Goal: Task Accomplishment & Management: Use online tool/utility

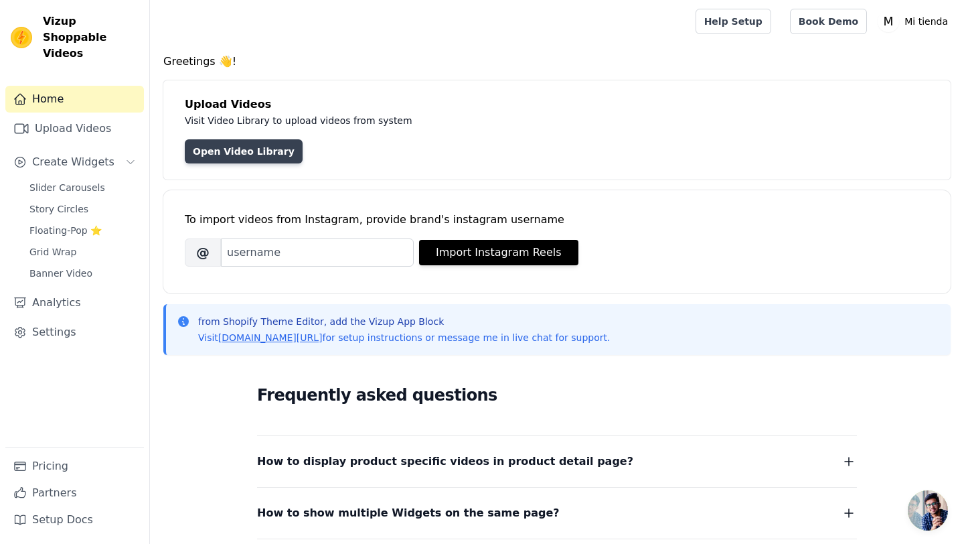
click at [230, 141] on link "Open Video Library" at bounding box center [244, 151] width 118 height 24
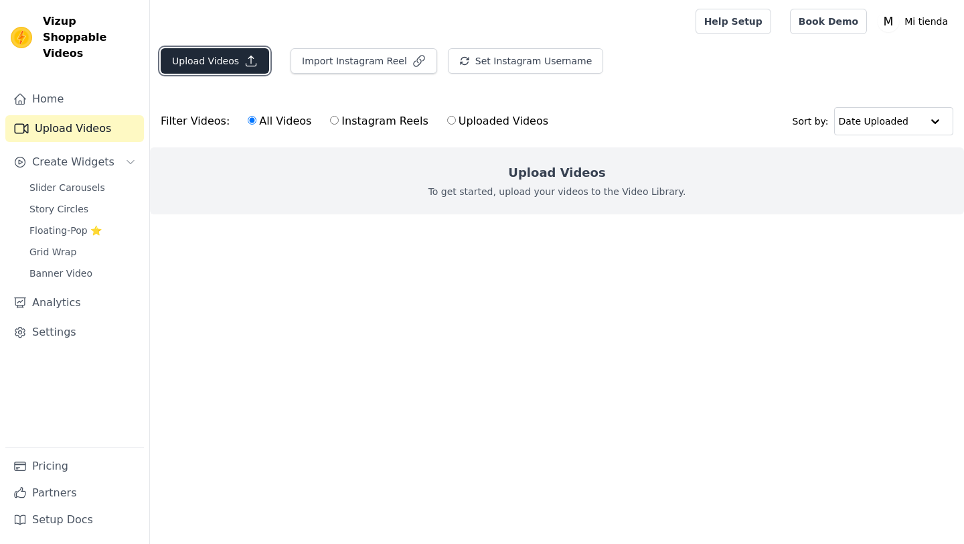
click at [216, 61] on button "Upload Videos" at bounding box center [215, 60] width 108 height 25
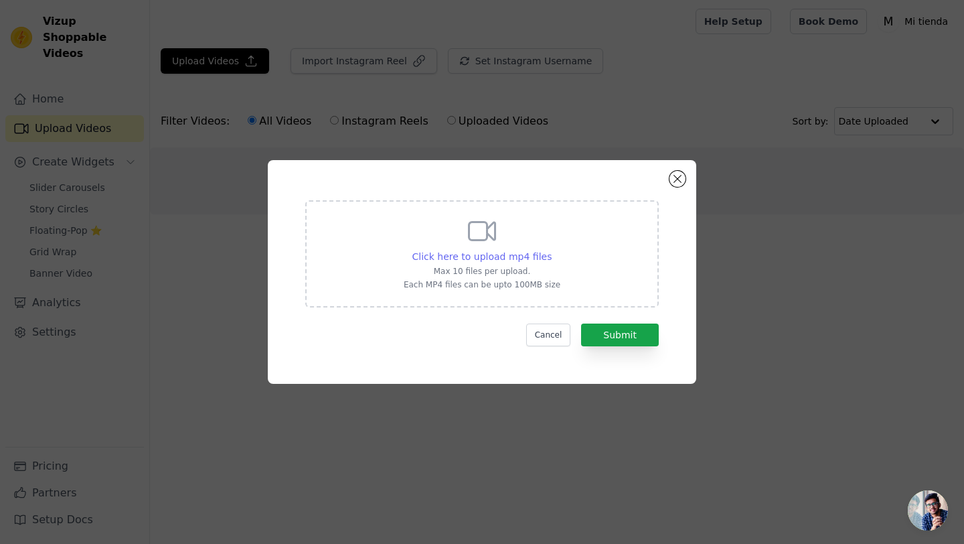
click at [470, 252] on span "Click here to upload mp4 files" at bounding box center [482, 256] width 140 height 11
click at [551, 250] on input "Click here to upload mp4 files Max 10 files per upload. Each MP4 files can be u…" at bounding box center [551, 249] width 1 height 1
click at [502, 263] on div "Click here to upload mp4 files Max 10 files per upload. Each MP4 files can be u…" at bounding box center [482, 252] width 157 height 75
click at [551, 250] on input "Click here to upload mp4 files Max 10 files per upload. Each MP4 files can be u…" at bounding box center [551, 249] width 1 height 1
click at [485, 252] on span "Click here to upload mp4 files" at bounding box center [482, 256] width 140 height 11
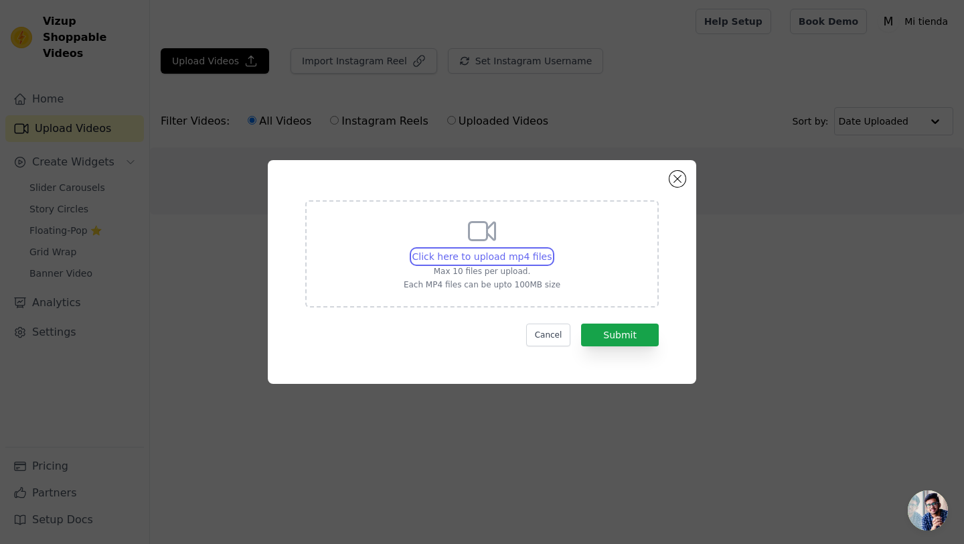
click at [551, 250] on input "Click here to upload mp4 files Max 10 files per upload. Each MP4 files can be u…" at bounding box center [551, 249] width 1 height 1
type input "C:\fakepath\Video 2.MP4"
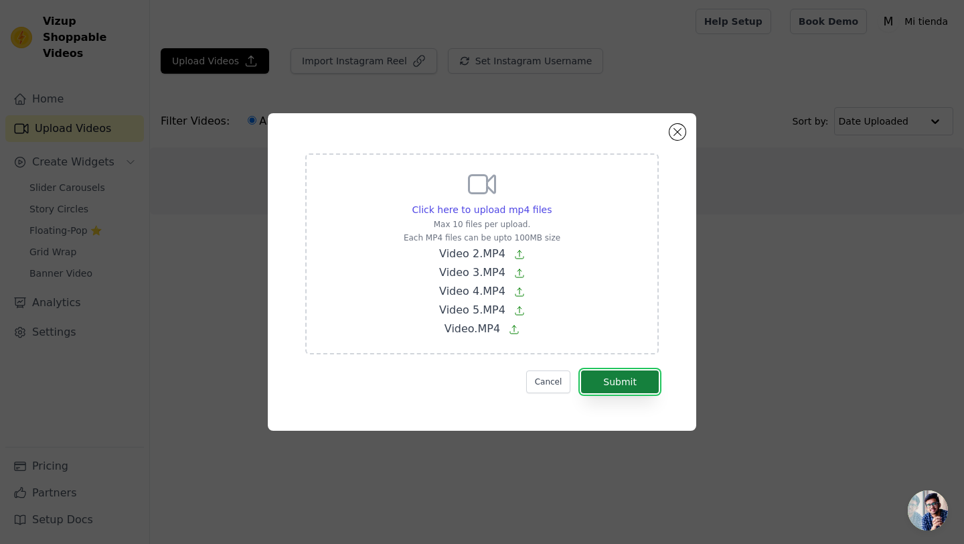
click at [623, 379] on button "Submit" at bounding box center [620, 381] width 78 height 23
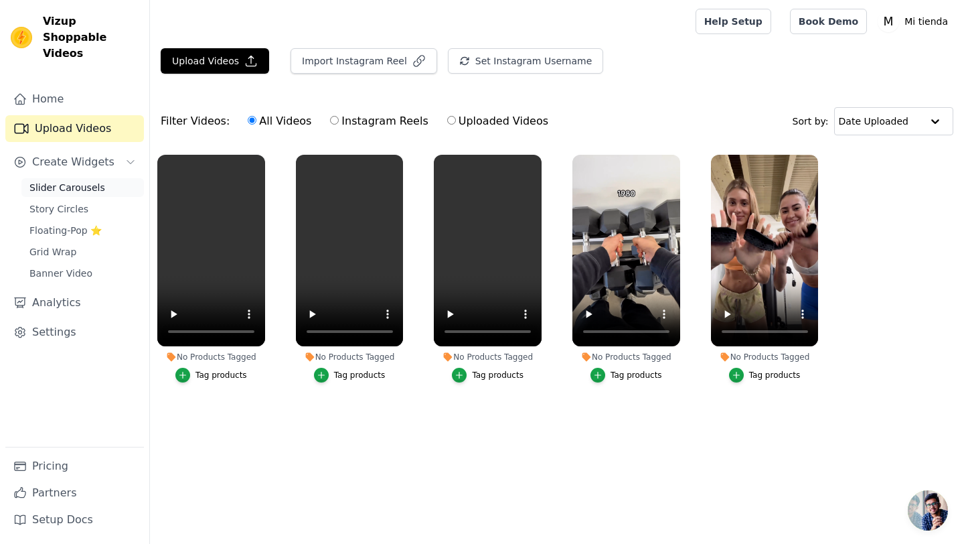
click at [50, 181] on span "Slider Carousels" at bounding box center [67, 187] width 76 height 13
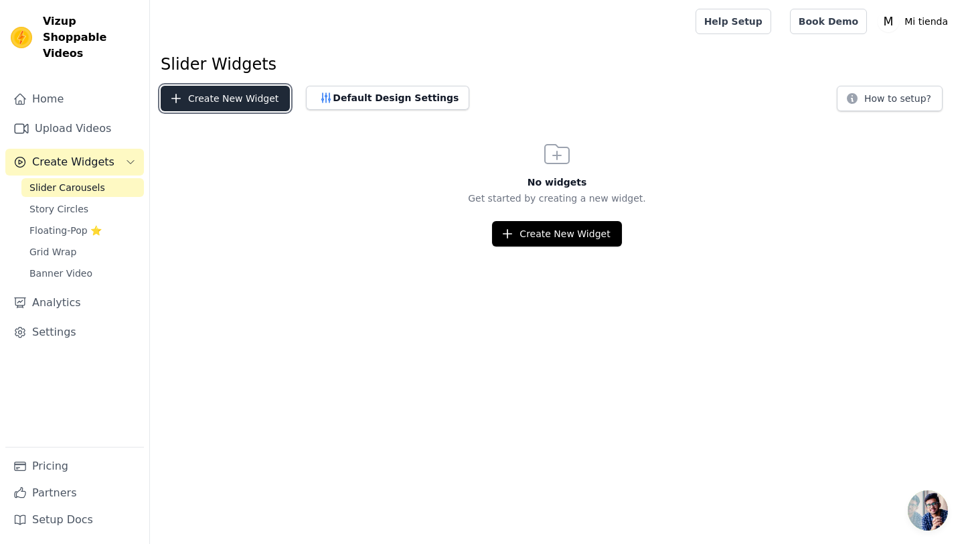
click at [268, 97] on button "Create New Widget" at bounding box center [225, 98] width 129 height 25
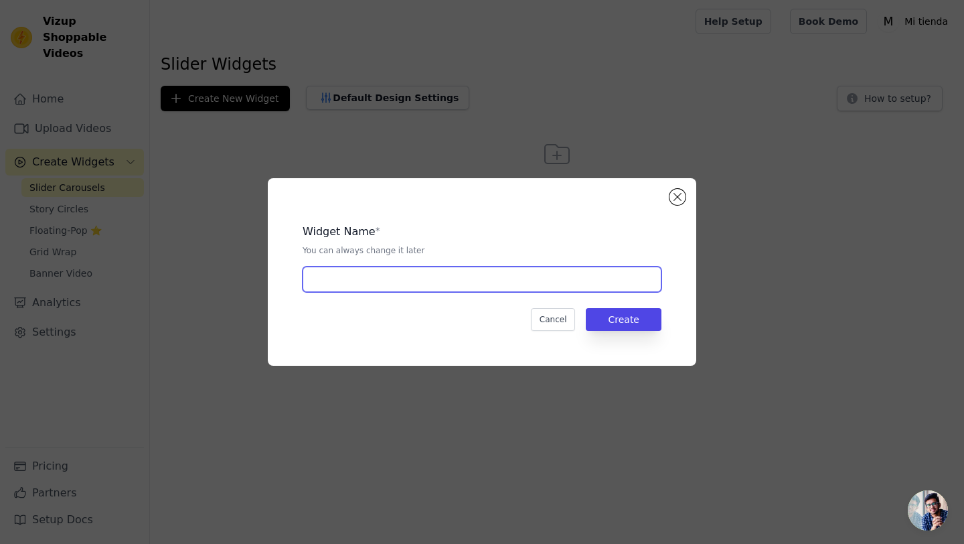
click at [376, 284] on input "text" at bounding box center [482, 278] width 359 height 25
type input "1"
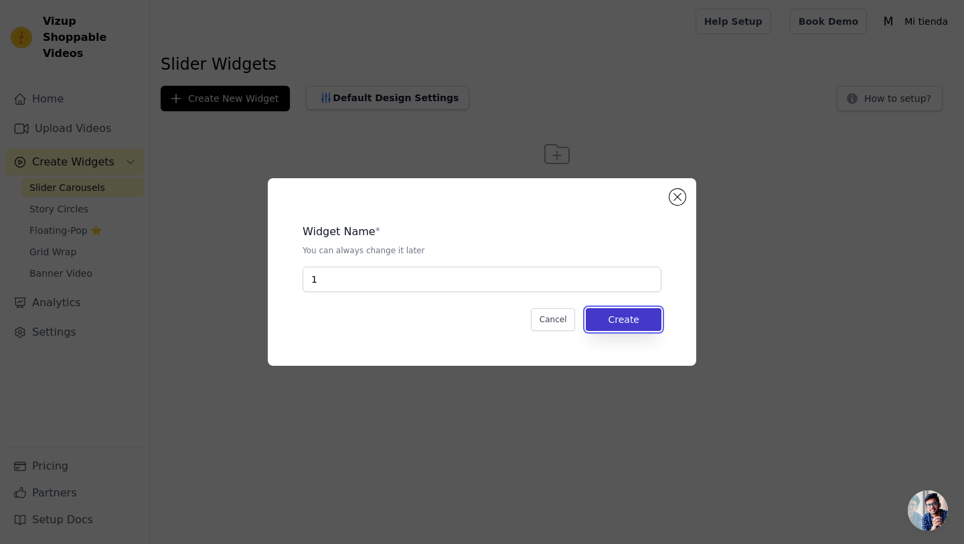
click at [635, 315] on button "Create" at bounding box center [624, 319] width 76 height 23
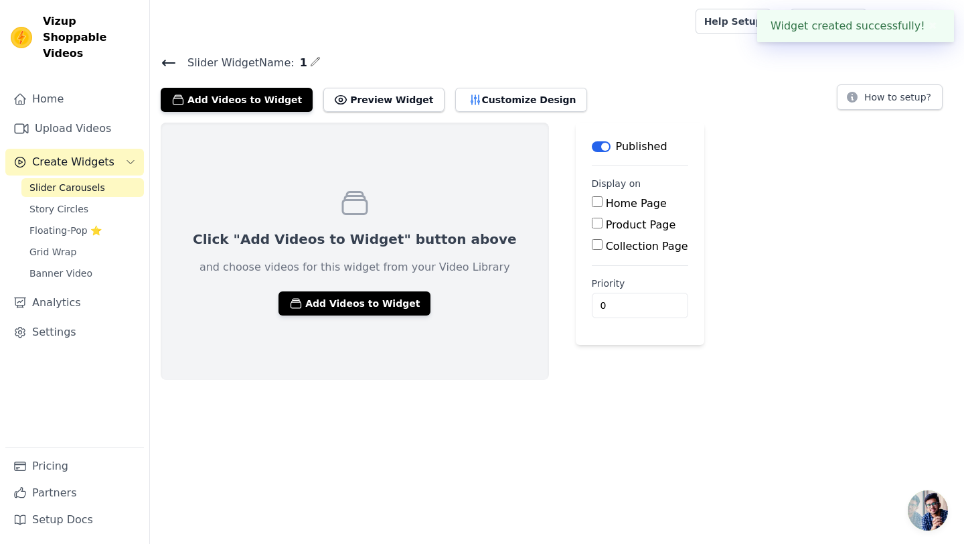
click at [592, 223] on div "Product Page" at bounding box center [640, 225] width 96 height 16
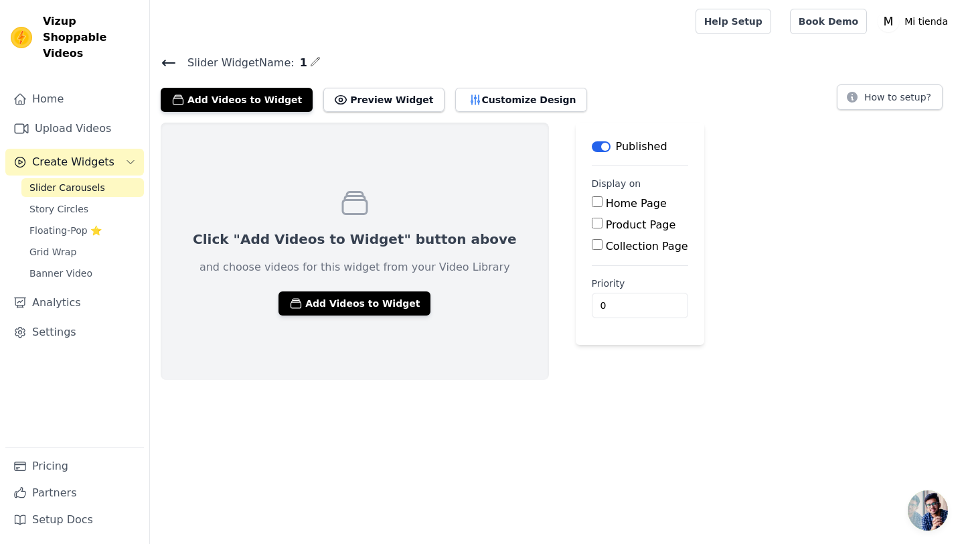
click at [592, 222] on input "Product Page" at bounding box center [597, 223] width 11 height 11
checkbox input "true"
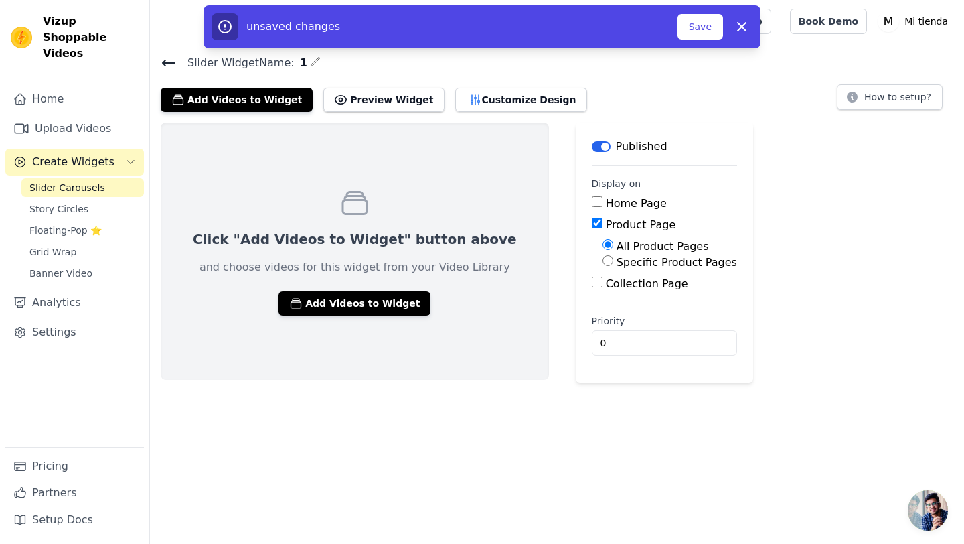
click at [603, 257] on input "Specific Product Pages" at bounding box center [608, 260] width 11 height 11
radio input "true"
click at [592, 279] on div "All Product Pages Specific Product Pages Select Products" at bounding box center [664, 276] width 145 height 76
click at [603, 281] on button "Select Products" at bounding box center [648, 292] width 90 height 23
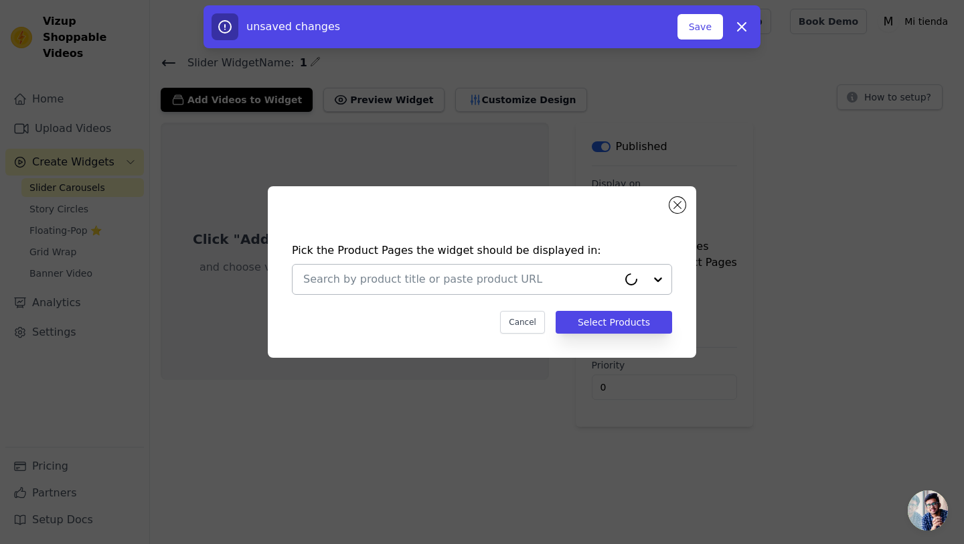
click at [488, 279] on input "text" at bounding box center [460, 279] width 315 height 16
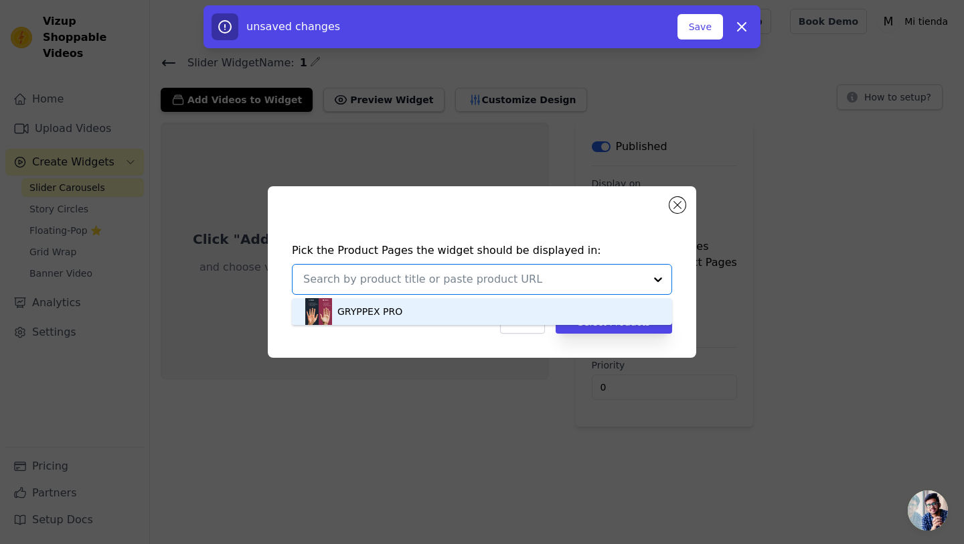
click at [473, 298] on div "GRYPPEX PRO" at bounding box center [482, 311] width 354 height 27
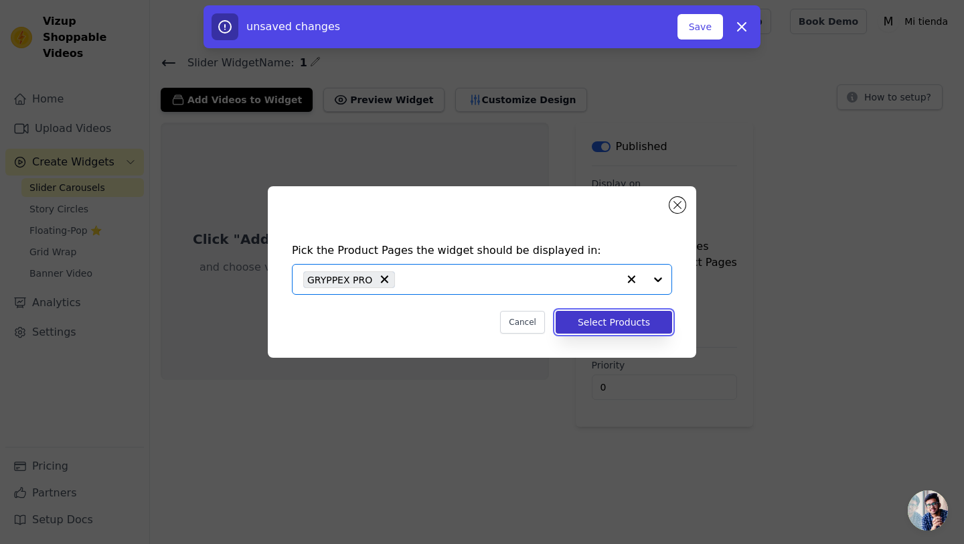
click at [587, 325] on button "Select Products" at bounding box center [614, 322] width 117 height 23
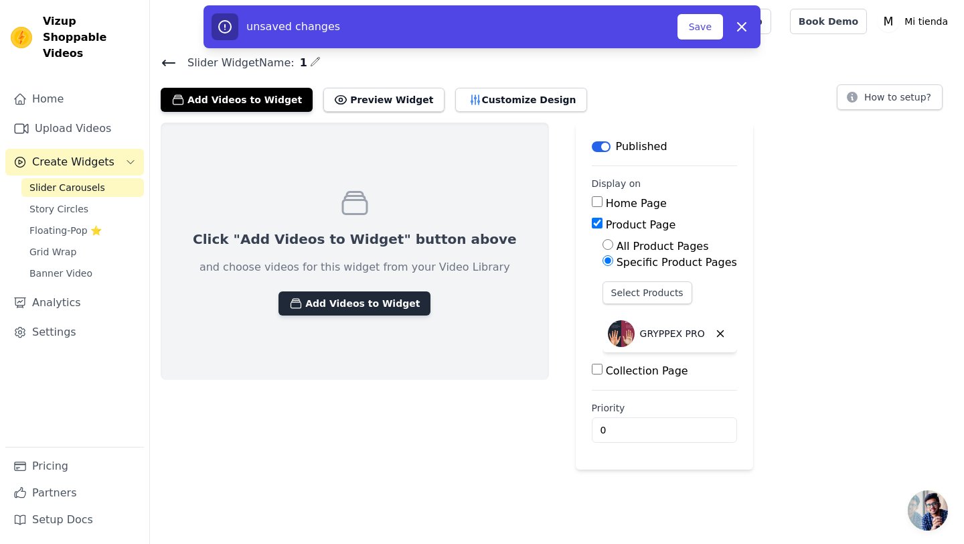
click at [354, 307] on button "Add Videos to Widget" at bounding box center [355, 303] width 152 height 24
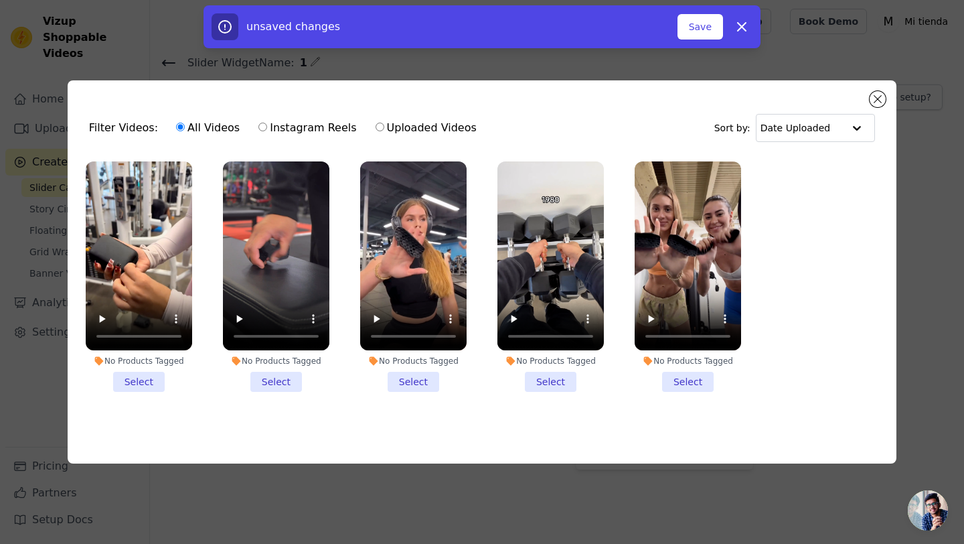
click at [142, 371] on li "No Products Tagged Select" at bounding box center [139, 276] width 106 height 231
click at [0, 0] on input "No Products Tagged Select" at bounding box center [0, 0] width 0 height 0
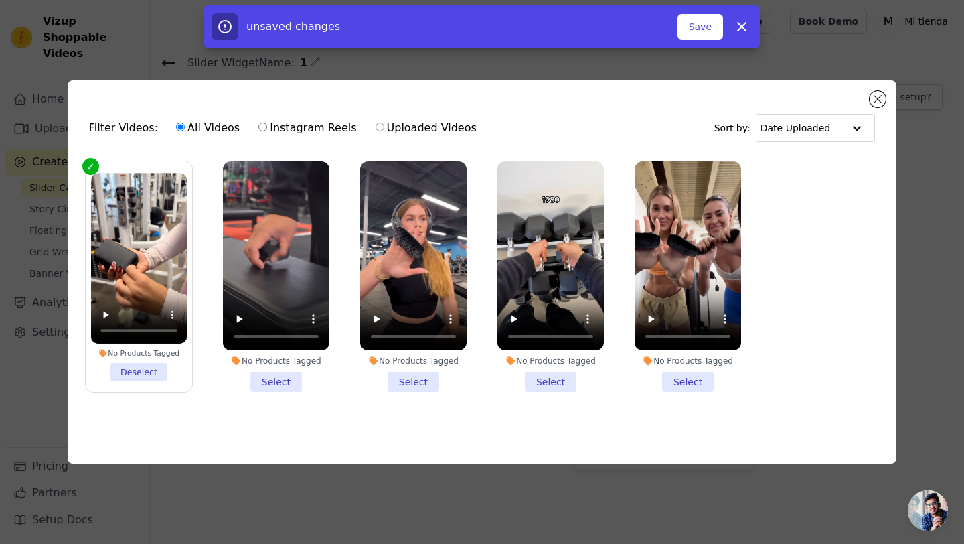
click at [263, 377] on li "No Products Tagged Select" at bounding box center [276, 276] width 106 height 231
click at [0, 0] on input "No Products Tagged Select" at bounding box center [0, 0] width 0 height 0
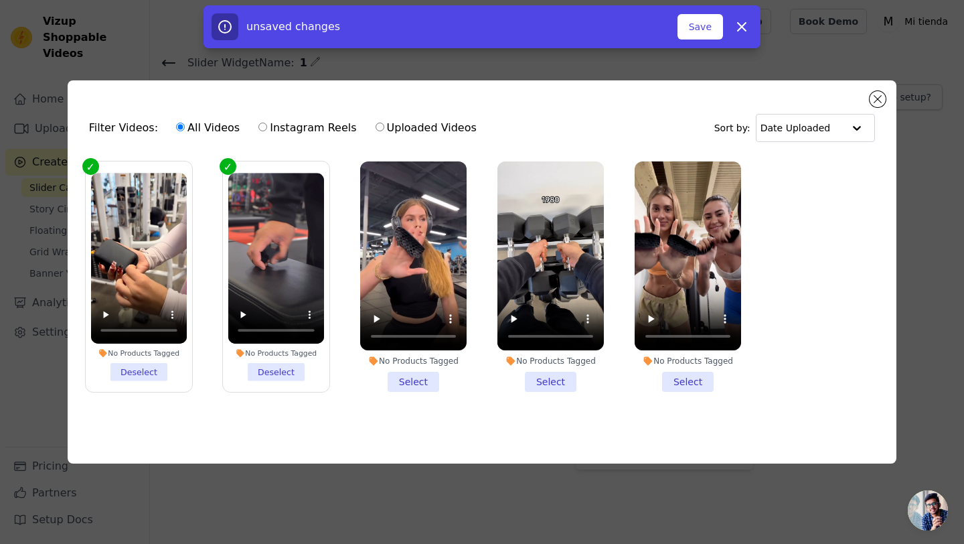
click at [414, 392] on label "No Products Tagged Select" at bounding box center [414, 277] width 108 height 232
click at [0, 0] on input "No Products Tagged Select" at bounding box center [0, 0] width 0 height 0
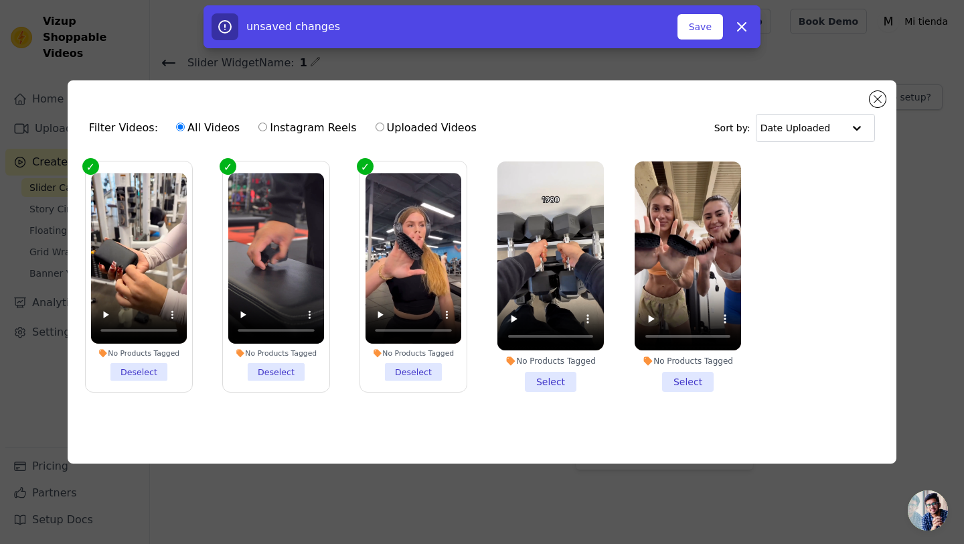
click at [524, 380] on li "No Products Tagged Select" at bounding box center [550, 276] width 106 height 231
click at [0, 0] on input "No Products Tagged Select" at bounding box center [0, 0] width 0 height 0
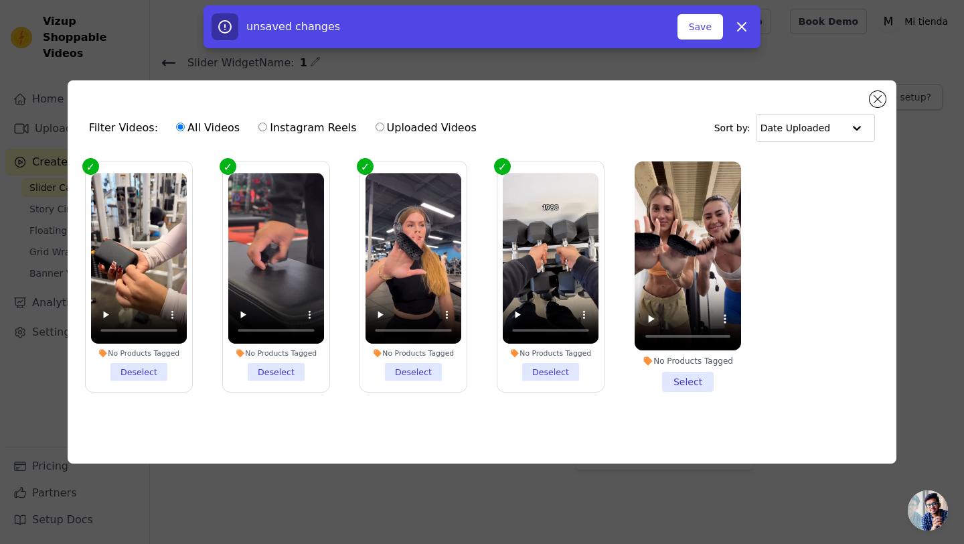
click at [686, 373] on li "No Products Tagged Select" at bounding box center [688, 276] width 106 height 231
click at [0, 0] on input "No Products Tagged Select" at bounding box center [0, 0] width 0 height 0
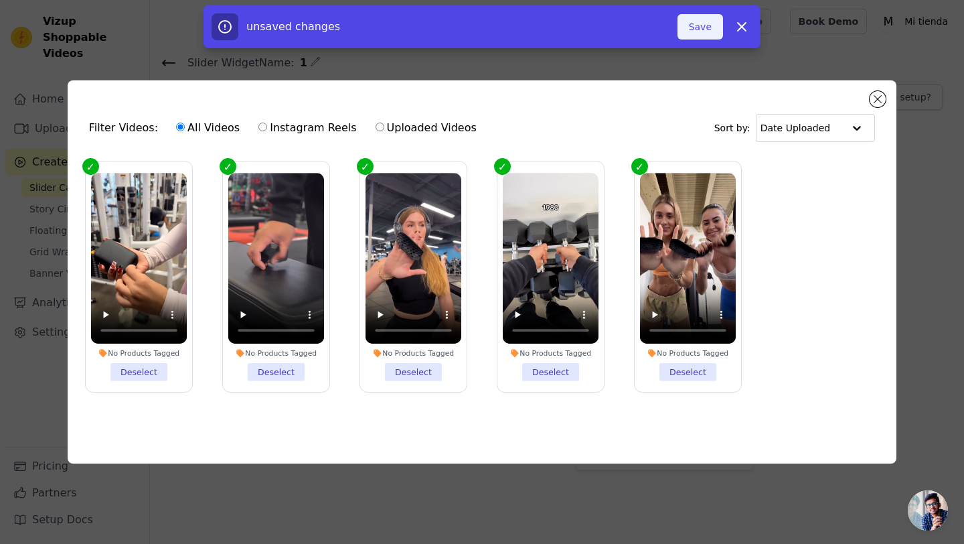
click at [688, 26] on button "Save" at bounding box center [701, 26] width 46 height 25
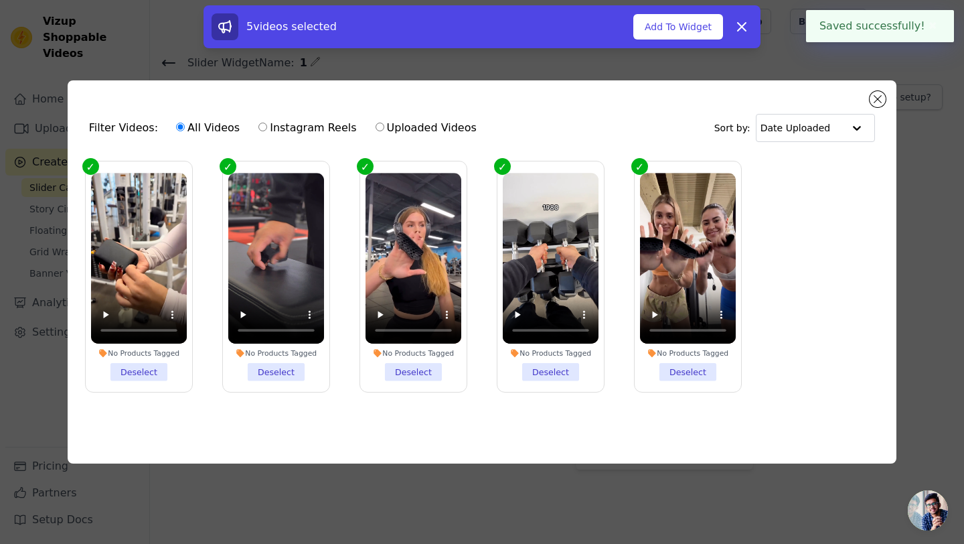
click at [688, 26] on button "Add To Widget" at bounding box center [678, 26] width 90 height 25
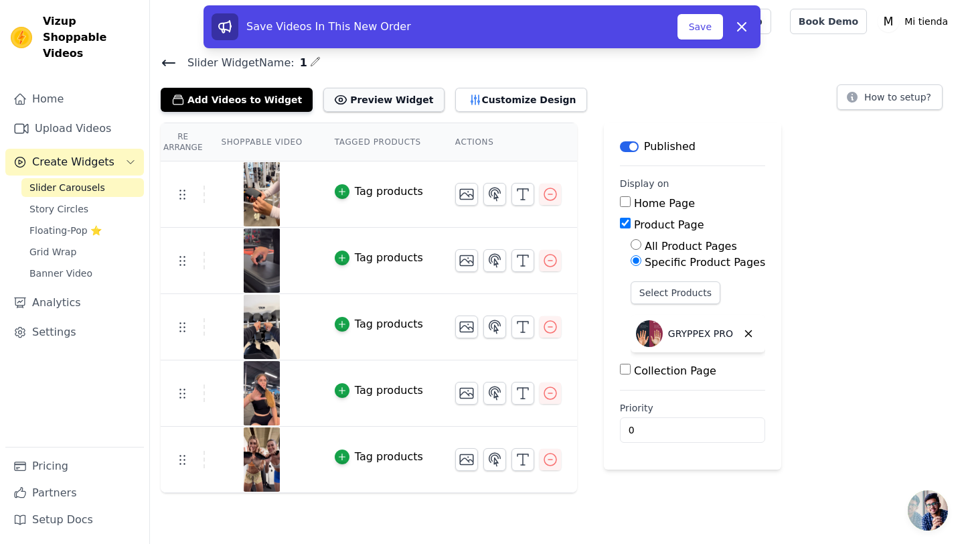
click at [390, 104] on button "Preview Widget" at bounding box center [383, 100] width 121 height 24
click at [512, 100] on button "Customize Design" at bounding box center [521, 100] width 132 height 24
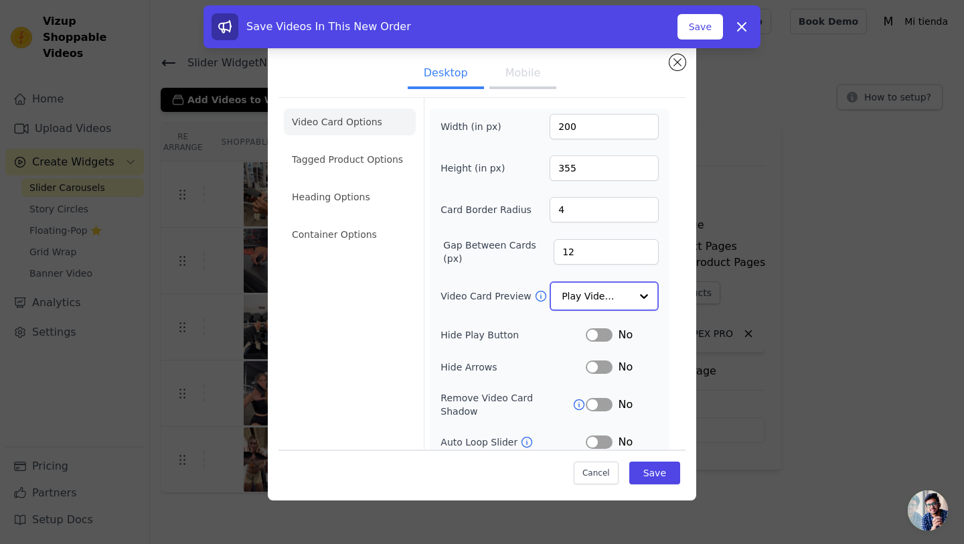
click at [576, 295] on input "Video Card Preview" at bounding box center [596, 296] width 69 height 27
click at [582, 270] on div "Width (in px) 200 Height (in px) 355 Card Border Radius 4 Gap Between Cards (px…" at bounding box center [550, 313] width 218 height 399
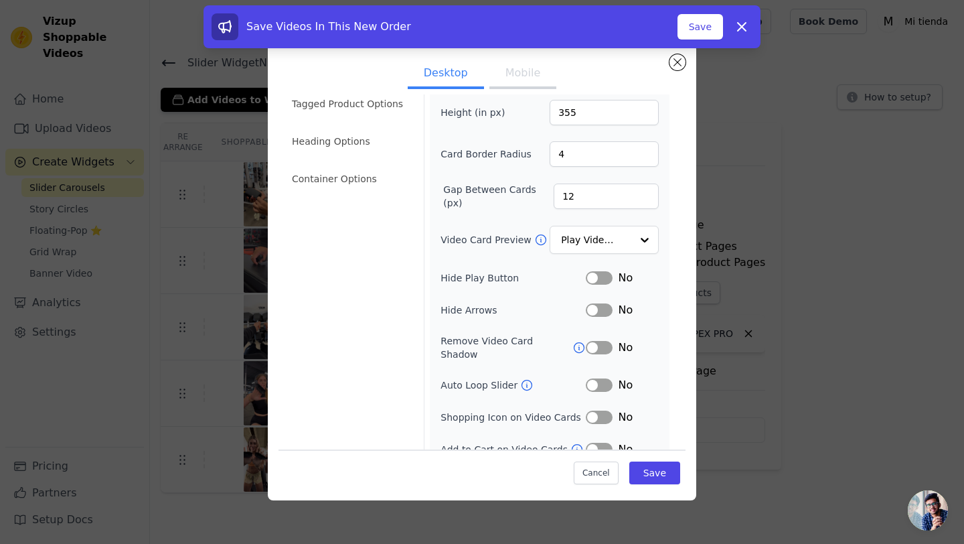
scroll to position [64, 0]
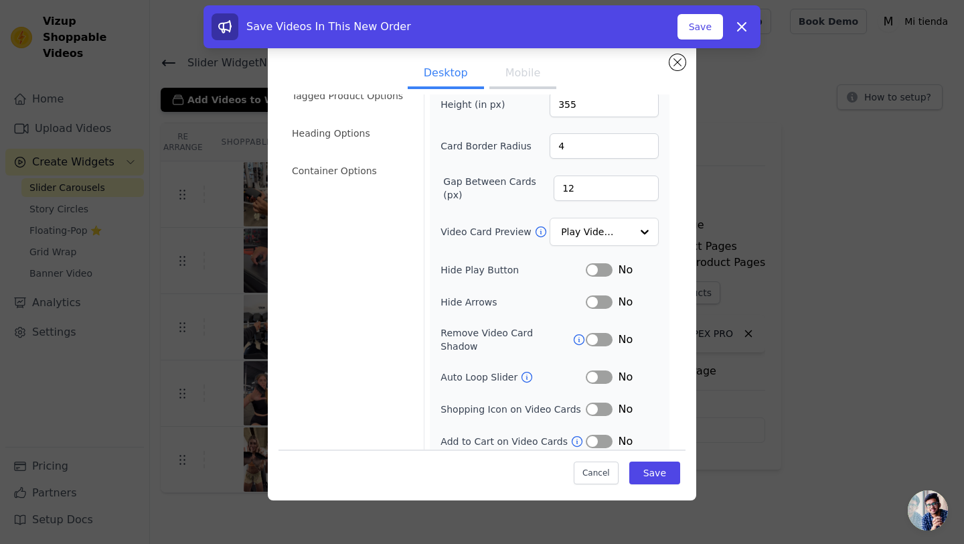
click at [599, 275] on button "Label" at bounding box center [599, 269] width 27 height 13
drag, startPoint x: 499, startPoint y: 298, endPoint x: 463, endPoint y: 302, distance: 36.4
click at [463, 301] on label "Hide Arrows" at bounding box center [513, 301] width 145 height 13
click at [370, 311] on div "Video Card Options Tagged Product Options Heading Options Container Options" at bounding box center [350, 247] width 132 height 426
click at [572, 335] on icon at bounding box center [578, 339] width 13 height 13
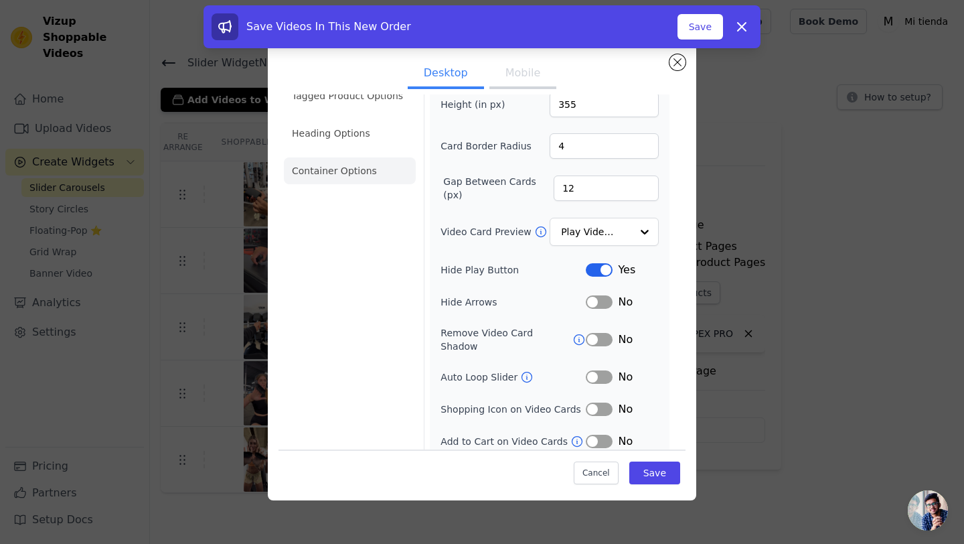
scroll to position [0, 0]
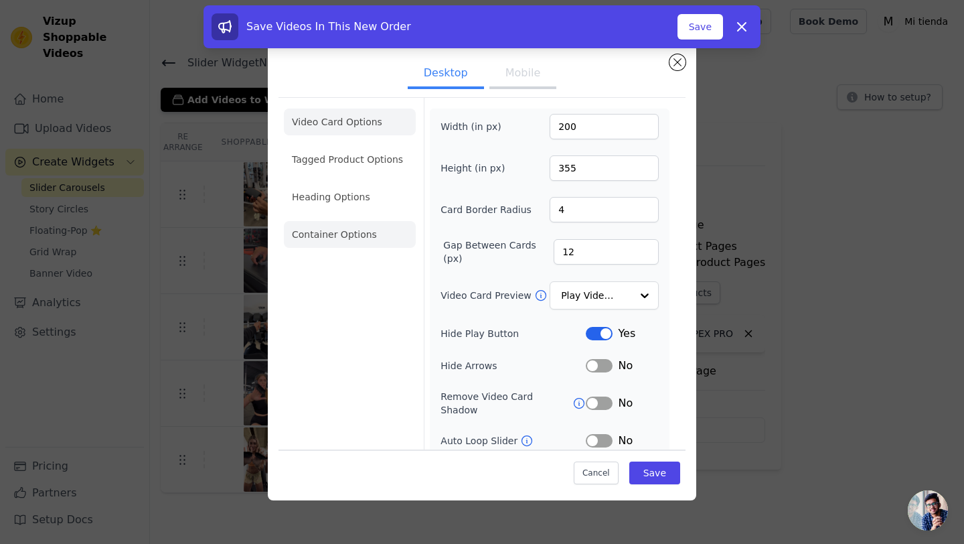
click at [354, 163] on li "Tagged Product Options" at bounding box center [350, 159] width 132 height 27
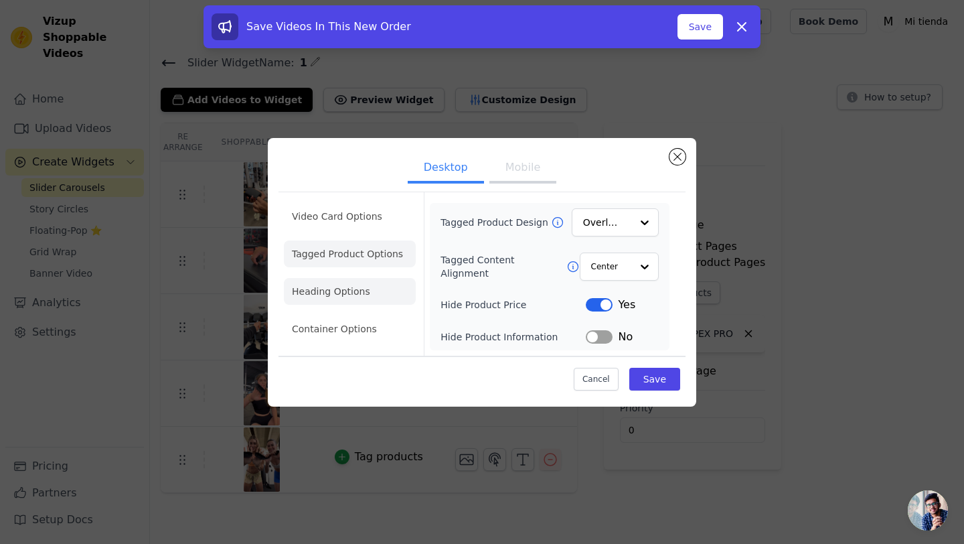
click at [339, 295] on li "Heading Options" at bounding box center [350, 291] width 132 height 27
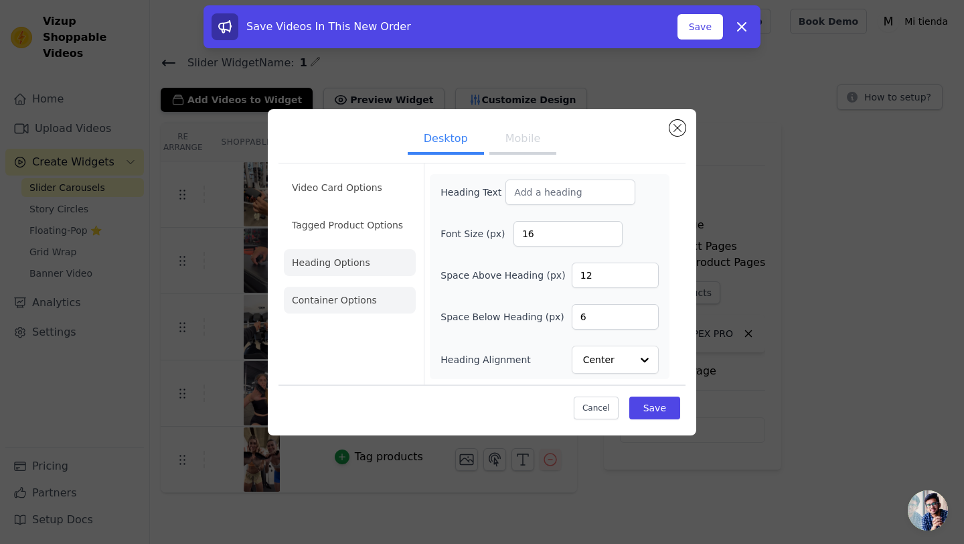
click at [339, 297] on li "Container Options" at bounding box center [350, 300] width 132 height 27
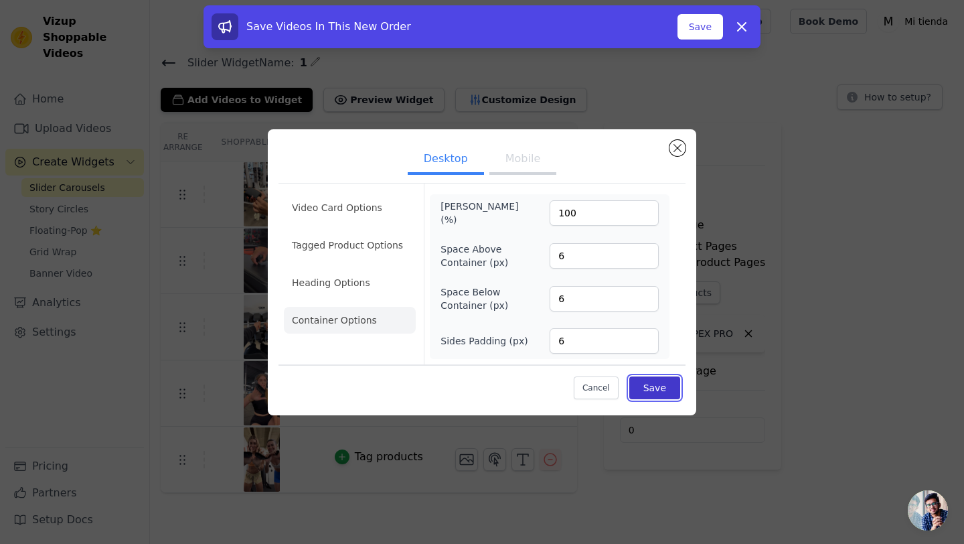
click at [641, 386] on button "Save" at bounding box center [654, 387] width 51 height 23
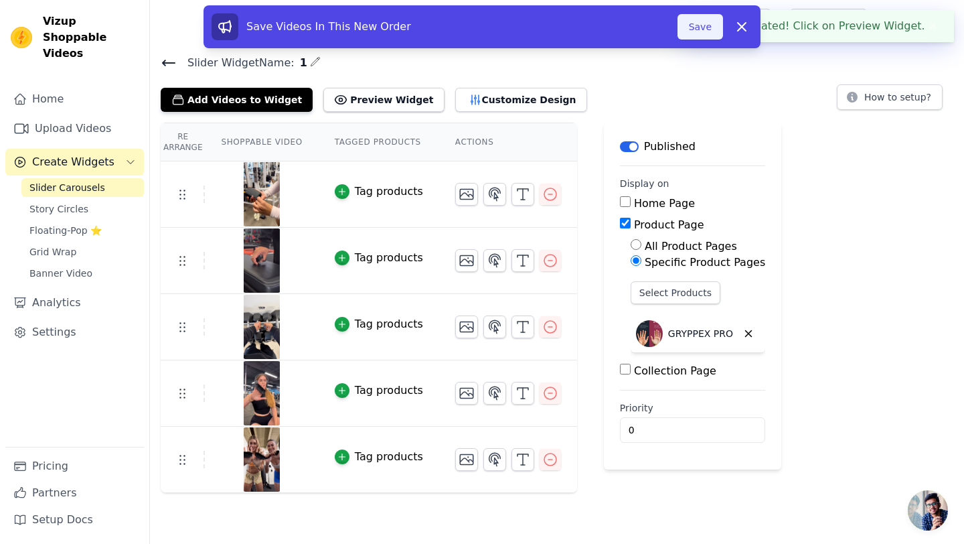
click at [700, 35] on button "Save" at bounding box center [701, 26] width 46 height 25
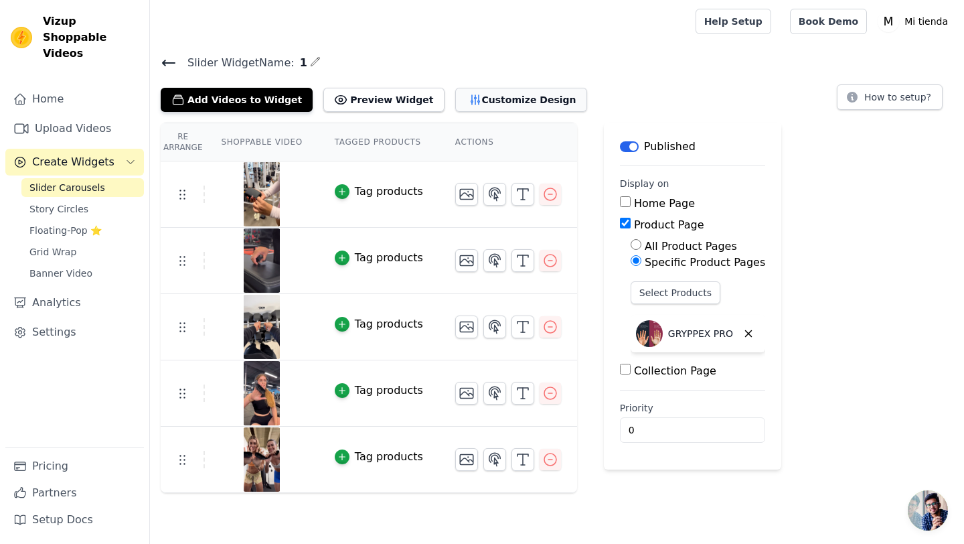
click at [469, 101] on button "Customize Design" at bounding box center [521, 100] width 132 height 24
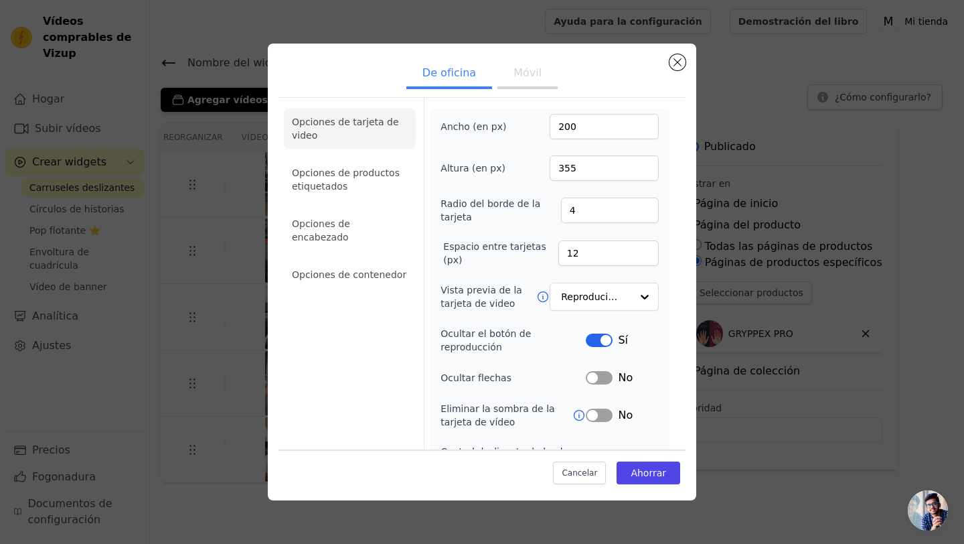
click at [585, 91] on ul "De oficina Móvil" at bounding box center [482, 74] width 407 height 40
click at [629, 129] on input "200" at bounding box center [604, 126] width 109 height 25
click at [566, 129] on input "200" at bounding box center [604, 126] width 109 height 25
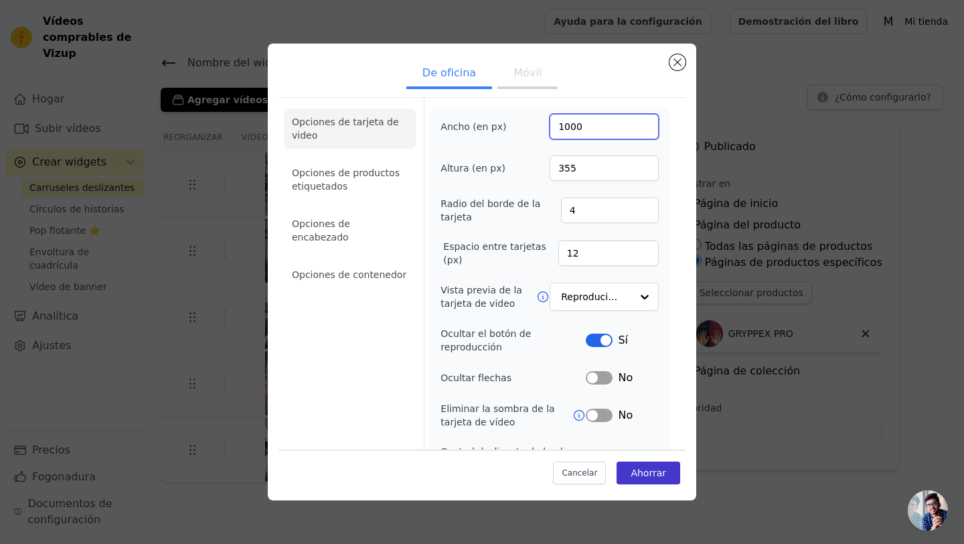
type input "1000"
click at [651, 476] on font "Ahorrar" at bounding box center [648, 472] width 35 height 11
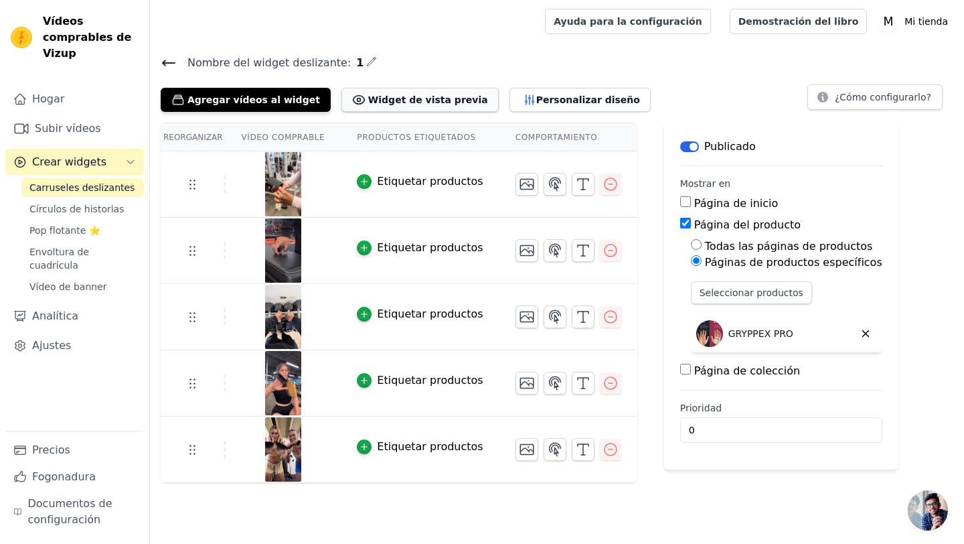
click at [358, 106] on button "Widget de vista previa" at bounding box center [419, 100] width 157 height 24
click at [506, 84] on div "Agregar vídeos al widget Widget de vista previa Personalizar diseño" at bounding box center [411, 96] width 501 height 29
click at [536, 93] on font "Personalizar diseño" at bounding box center [588, 99] width 104 height 13
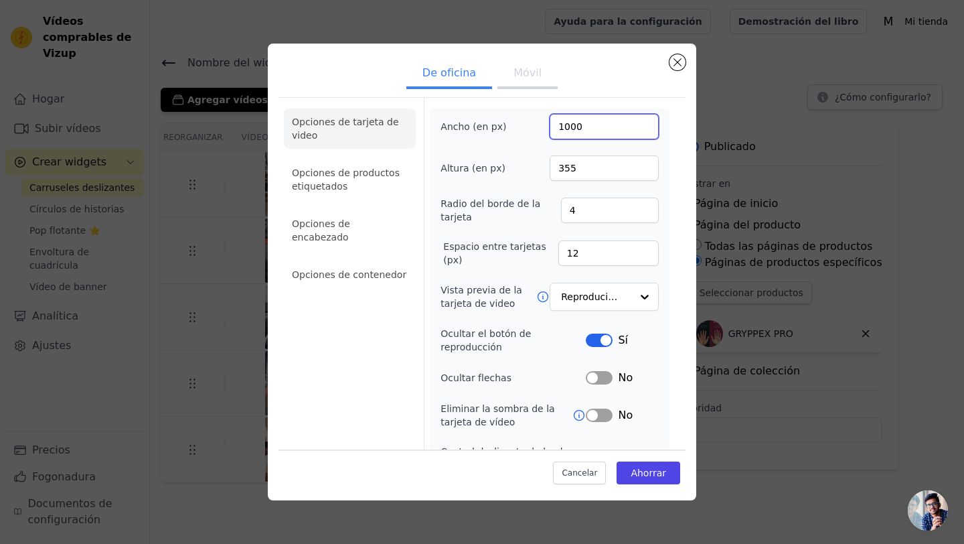
click at [572, 127] on input "1000" at bounding box center [604, 126] width 109 height 25
type input "300"
click at [641, 475] on font "Ahorrar" at bounding box center [648, 472] width 35 height 11
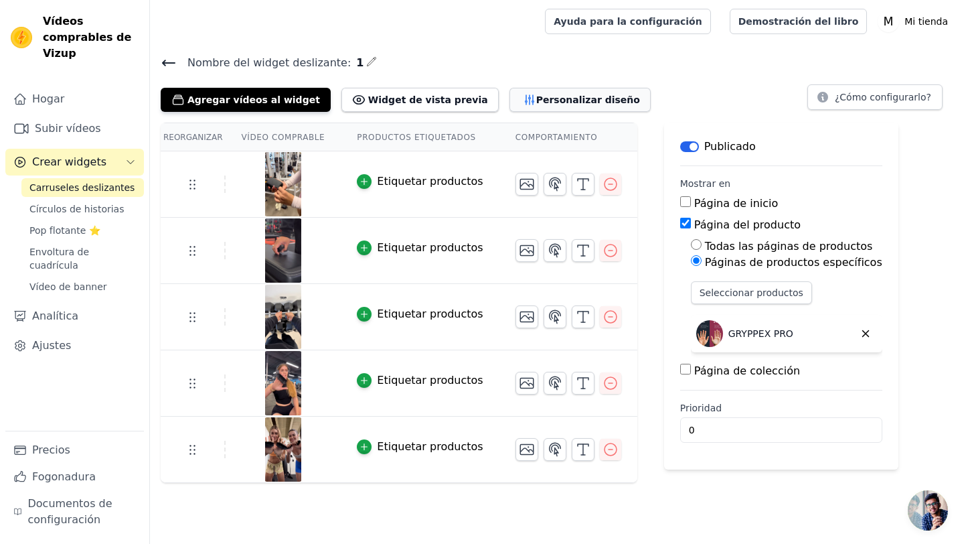
click at [536, 103] on font "Personalizar diseño" at bounding box center [588, 99] width 104 height 11
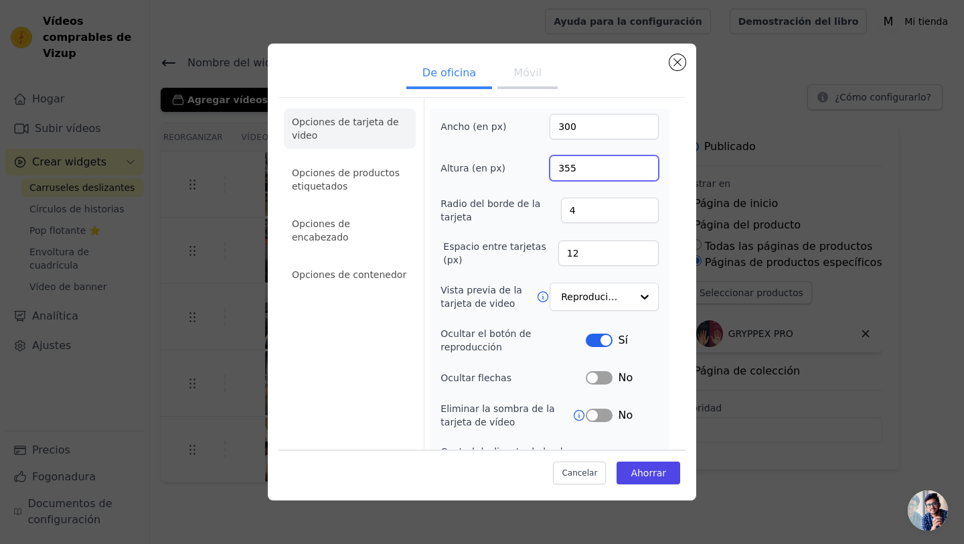
click at [578, 167] on input "355" at bounding box center [604, 167] width 109 height 25
type input "400"
click at [660, 475] on font "Ahorrar" at bounding box center [648, 472] width 35 height 11
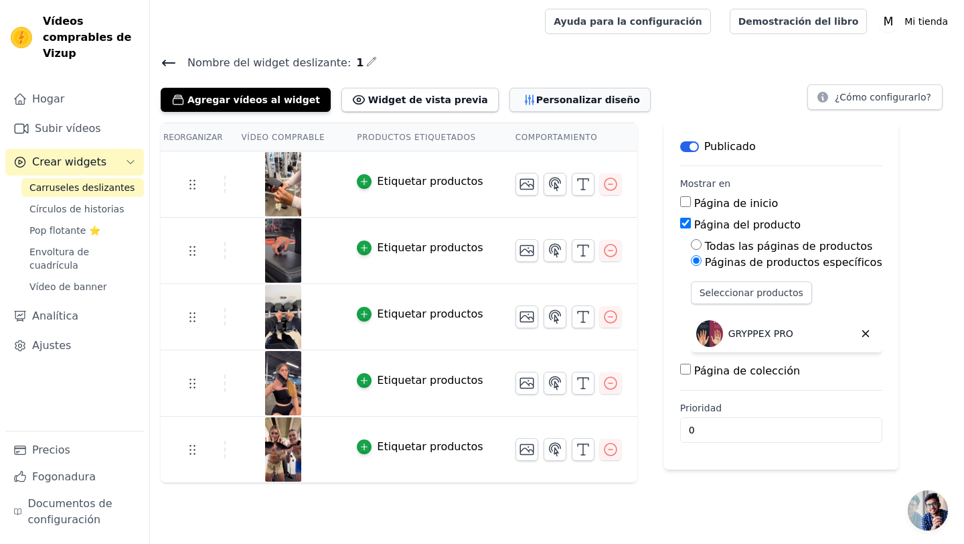
click at [536, 96] on font "Personalizar diseño" at bounding box center [588, 99] width 104 height 11
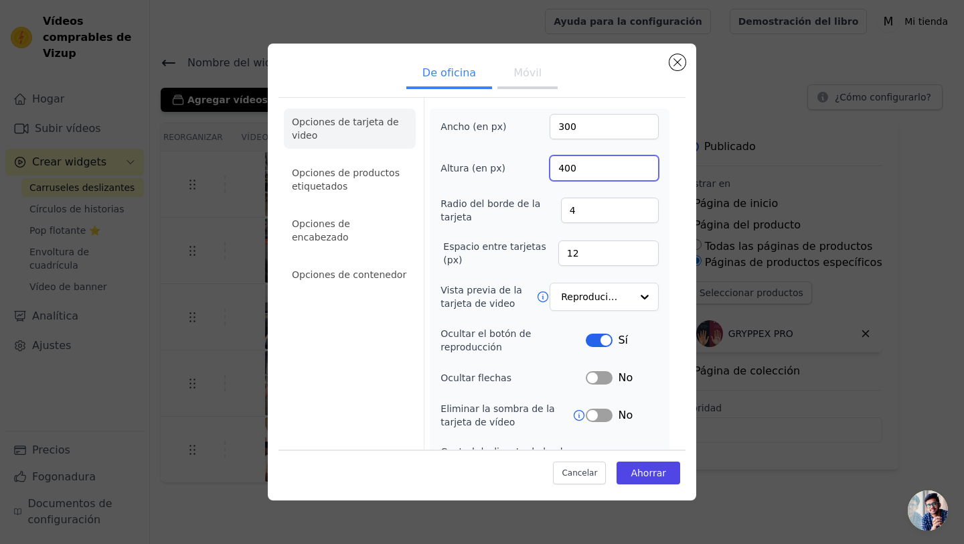
click at [572, 161] on input "400" at bounding box center [604, 167] width 109 height 25
click at [572, 162] on input "400" at bounding box center [604, 167] width 109 height 25
type input "532"
click at [652, 481] on button "Ahorrar" at bounding box center [649, 472] width 64 height 23
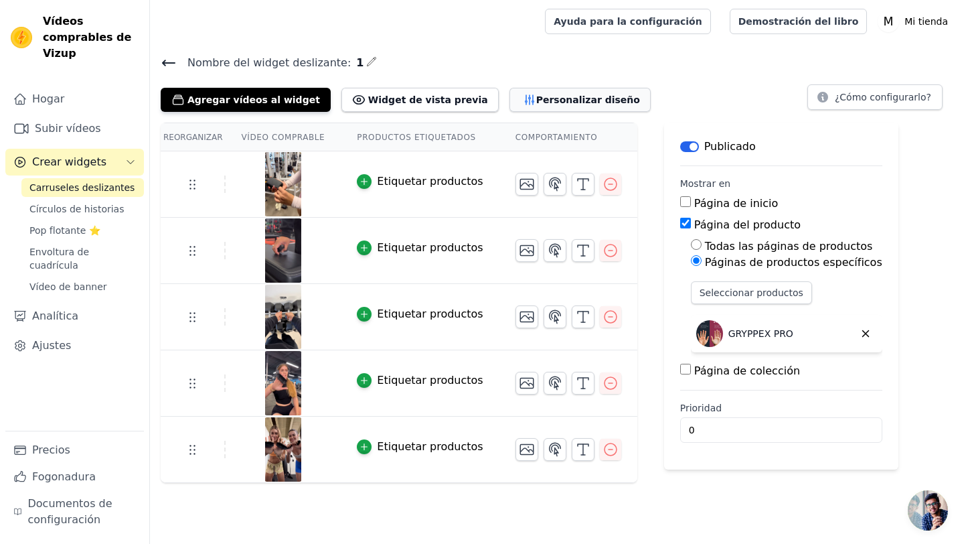
click at [536, 102] on font "Personalizar diseño" at bounding box center [588, 99] width 104 height 11
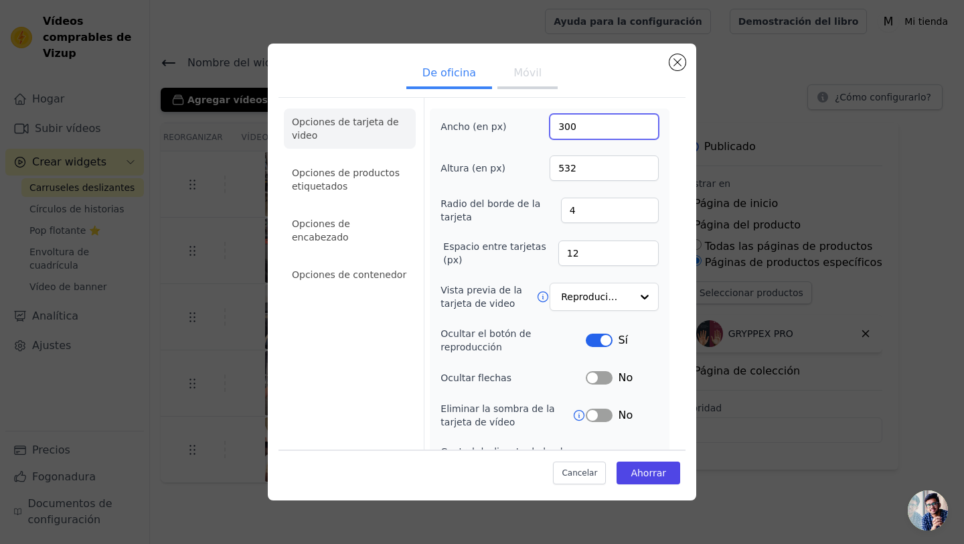
click at [572, 134] on input "300" at bounding box center [604, 126] width 109 height 25
click at [586, 137] on input "300" at bounding box center [604, 126] width 109 height 25
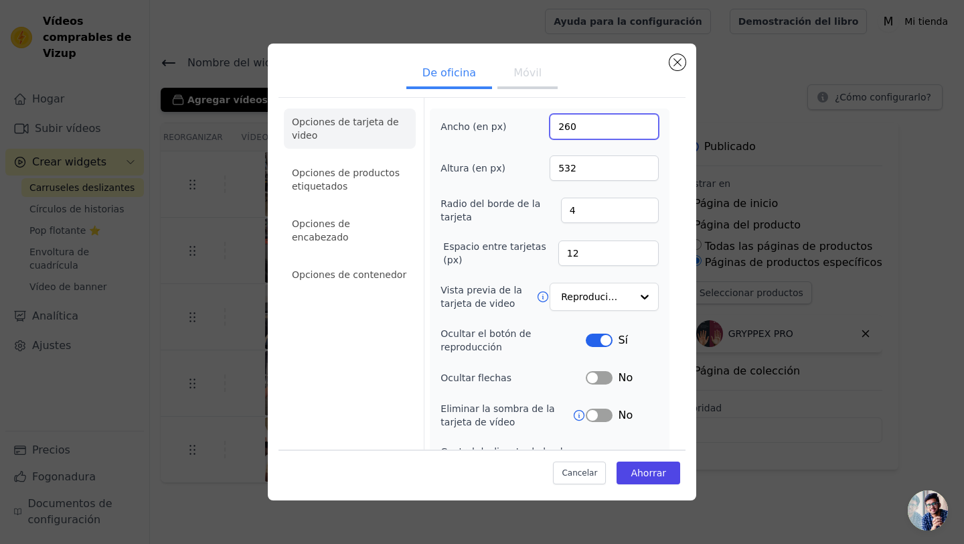
type input "260"
click at [533, 121] on div "Ancho (en px) 260" at bounding box center [550, 126] width 218 height 25
click at [598, 162] on input "532" at bounding box center [604, 167] width 109 height 25
type input "461"
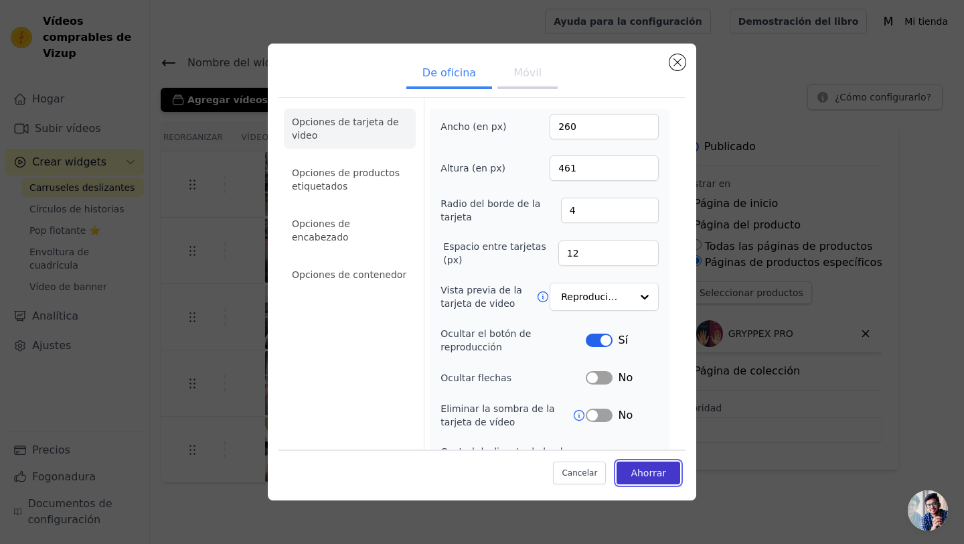
click at [637, 476] on font "Ahorrar" at bounding box center [648, 472] width 35 height 11
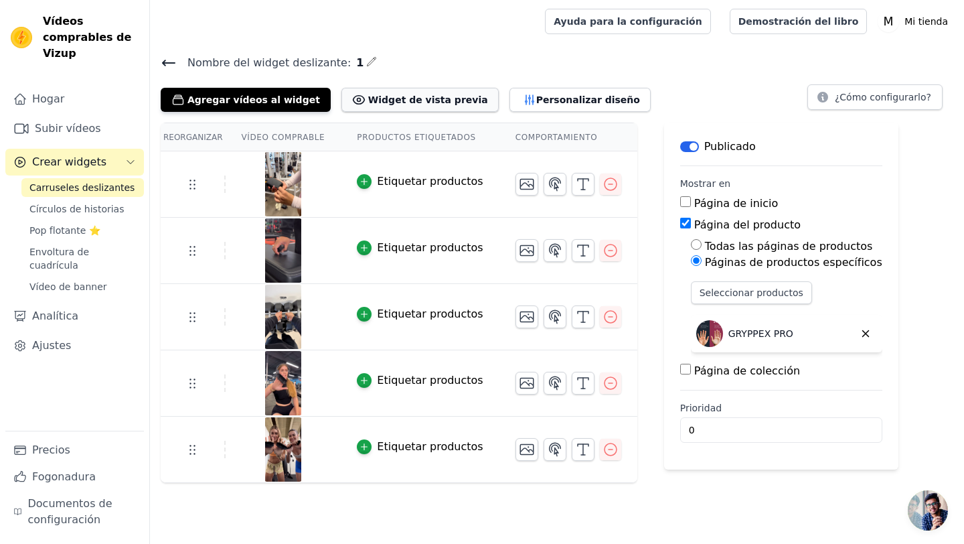
click at [427, 103] on font "Widget de vista previa" at bounding box center [428, 99] width 120 height 11
click at [510, 88] on button "Personalizar diseño" at bounding box center [580, 100] width 141 height 24
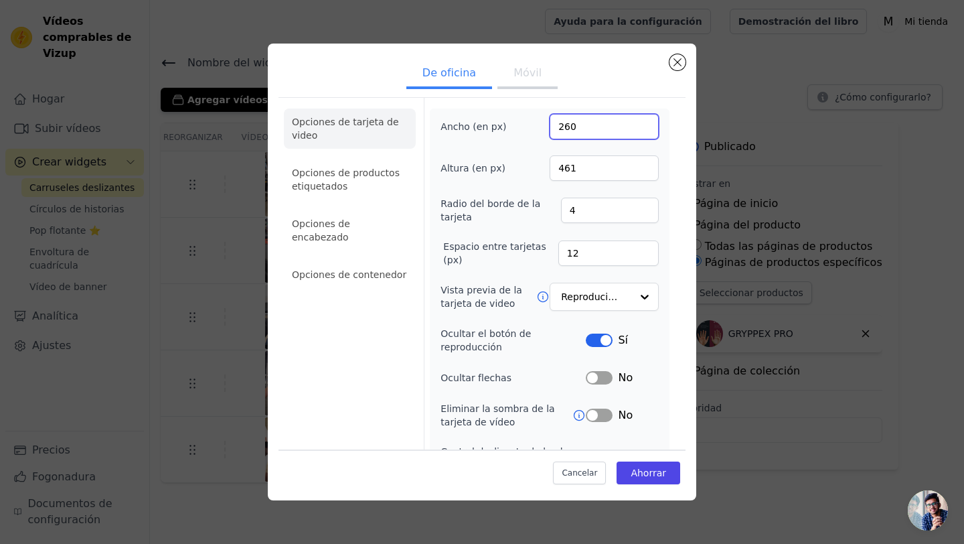
click at [593, 129] on input "260" at bounding box center [604, 126] width 109 height 25
type input "250"
click at [592, 162] on input "461" at bounding box center [604, 167] width 109 height 25
type input "444"
click at [650, 477] on font "Ahorrar" at bounding box center [648, 472] width 35 height 11
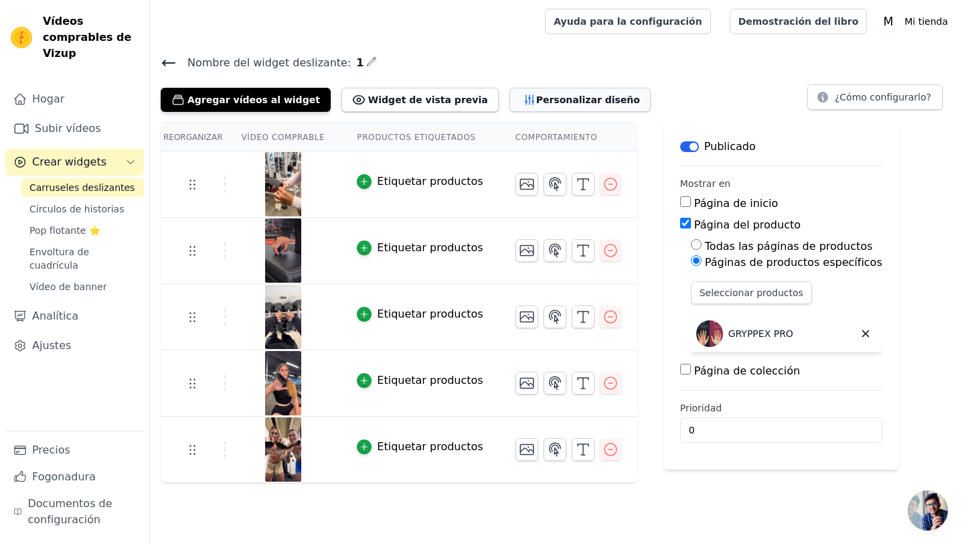
click at [536, 105] on font "Personalizar diseño" at bounding box center [588, 99] width 104 height 13
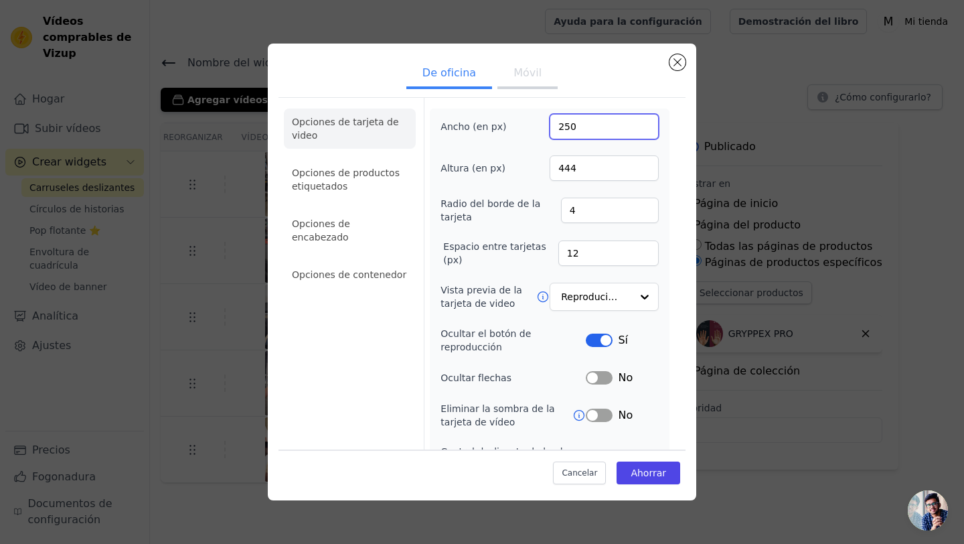
click at [573, 131] on input "250" at bounding box center [604, 126] width 109 height 25
type input "200"
click at [578, 167] on input "444" at bounding box center [604, 167] width 109 height 25
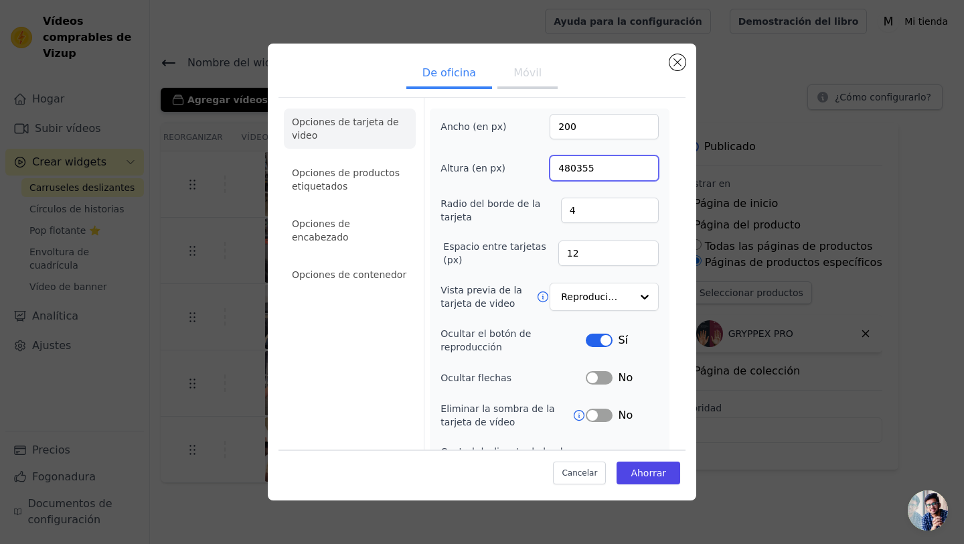
drag, startPoint x: 578, startPoint y: 170, endPoint x: 531, endPoint y: 170, distance: 46.9
click at [531, 170] on div "Altura (en px) 480355" at bounding box center [550, 167] width 218 height 25
type input "355"
click at [662, 471] on font "Ahorrar" at bounding box center [648, 472] width 35 height 11
